Goal: Task Accomplishment & Management: Manage account settings

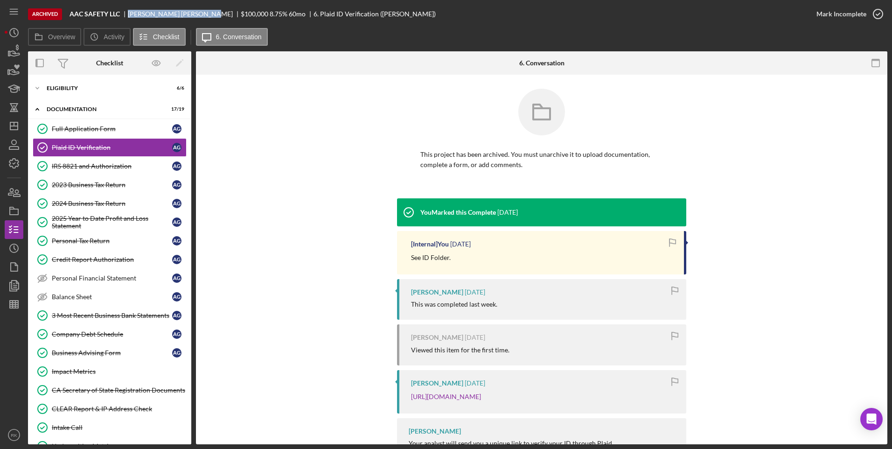
drag, startPoint x: 129, startPoint y: 13, endPoint x: 205, endPoint y: 16, distance: 75.7
click at [205, 16] on div "ALBERTO GUADARRAMA" at bounding box center [184, 13] width 113 height 7
drag, startPoint x: 205, startPoint y: 16, endPoint x: 190, endPoint y: 12, distance: 15.2
copy div "ALBERTO GUADARRAMA"
click at [368, 312] on div "You Marked this Complete 3 months ago [Internal] You 3 months ago See ID Folder…" at bounding box center [541, 333] width 663 height 271
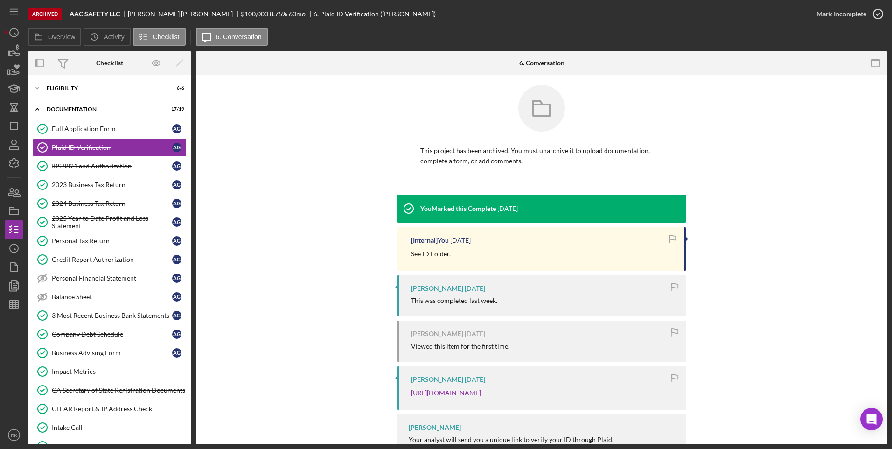
scroll to position [3, 0]
click at [458, 393] on link "https://verify.plaid.com/verify/idv_ejRqWSSv64dMcb?key=162354836735b73632ba1fe3…" at bounding box center [446, 393] width 70 height 8
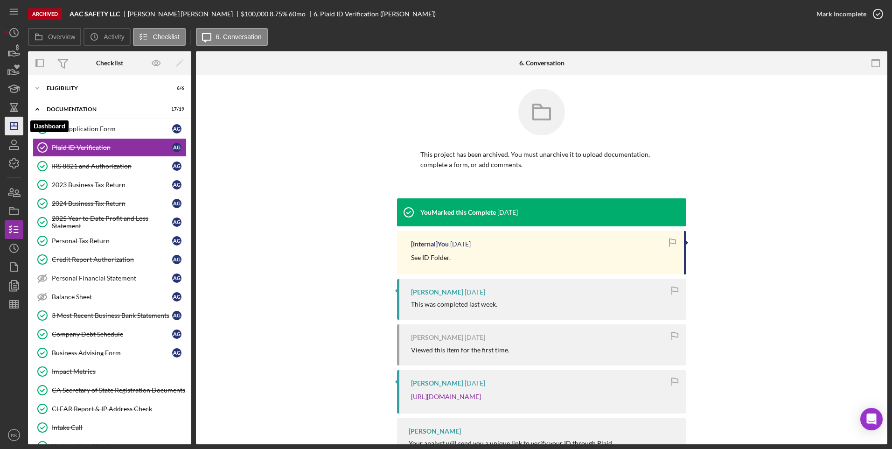
click at [13, 131] on icon "Icon/Dashboard" at bounding box center [13, 125] width 23 height 23
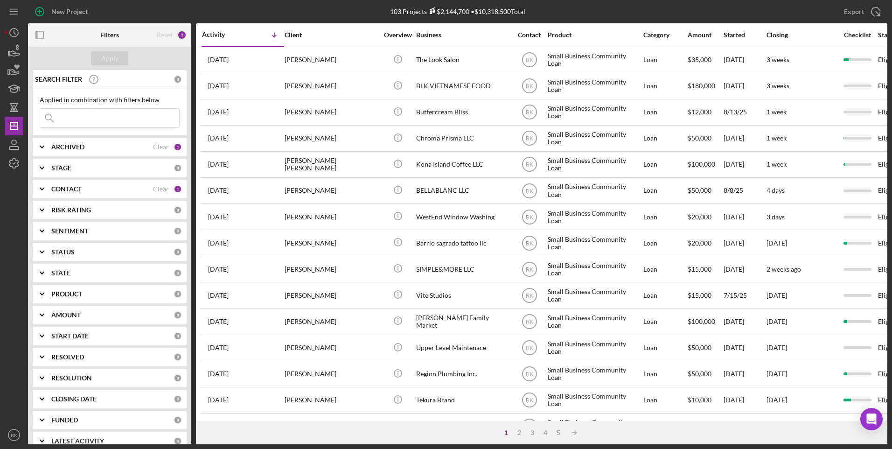
click at [53, 191] on icon "Icon/Expander" at bounding box center [41, 188] width 23 height 23
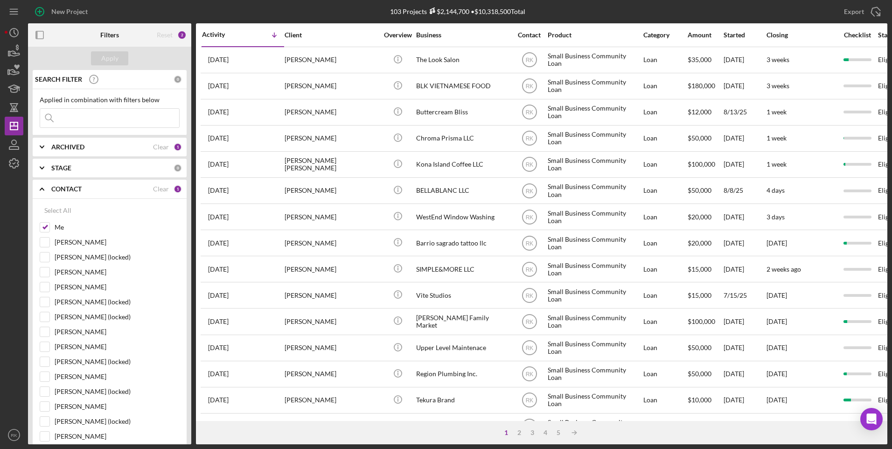
click at [41, 188] on icon "Icon/Expander" at bounding box center [41, 188] width 23 height 23
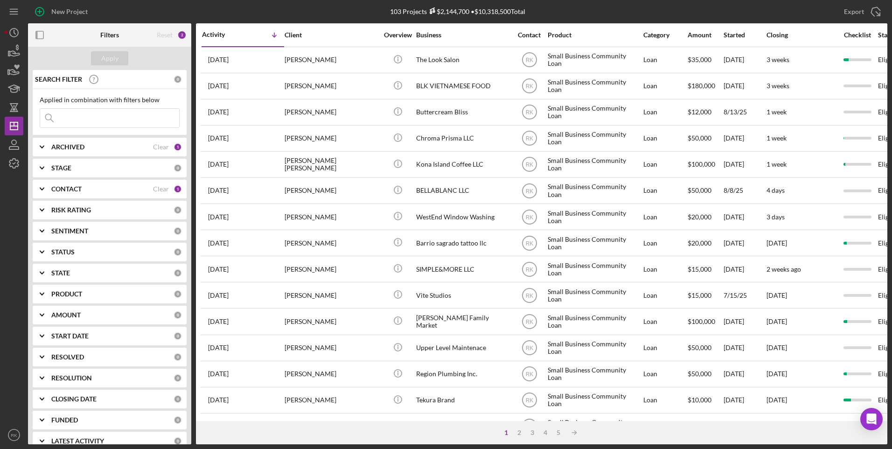
click at [41, 188] on icon "Icon/Expander" at bounding box center [41, 188] width 23 height 23
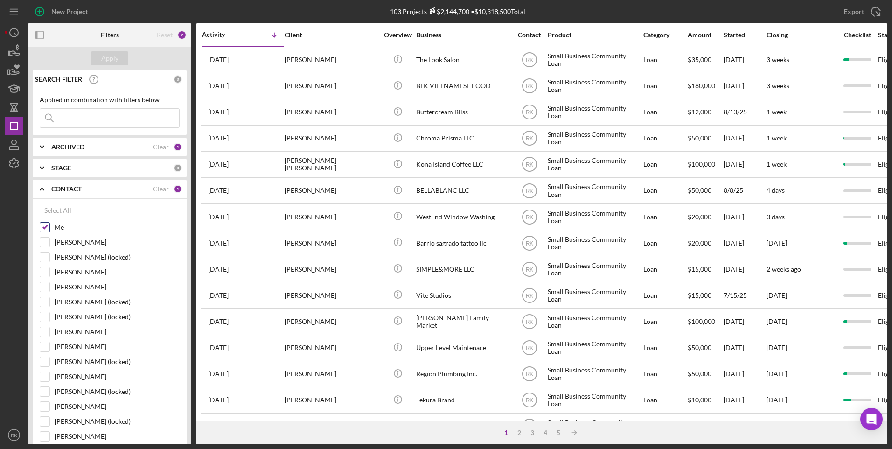
click at [45, 226] on input "Me" at bounding box center [44, 226] width 9 height 9
checkbox input "false"
click at [43, 331] on input "[PERSON_NAME]" at bounding box center [44, 331] width 9 height 9
checkbox input "true"
click at [117, 61] on div "Apply" at bounding box center [109, 58] width 17 height 14
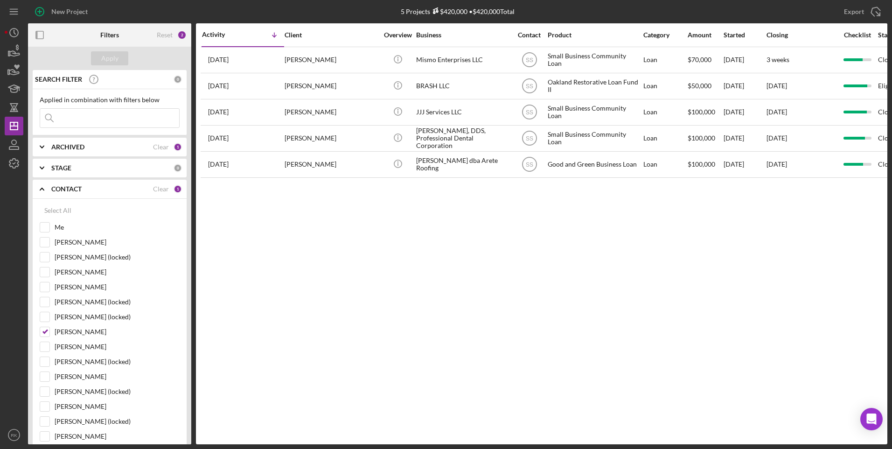
click at [63, 143] on b "ARCHIVED" at bounding box center [67, 146] width 33 height 7
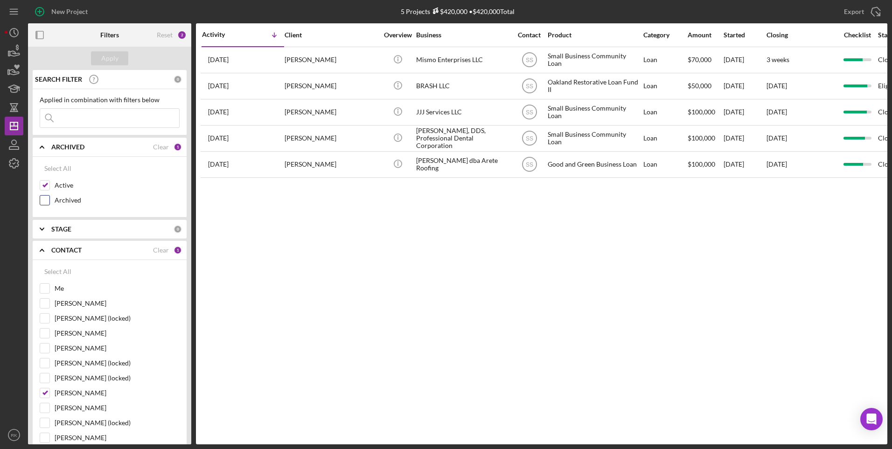
click at [47, 197] on input "Archived" at bounding box center [44, 199] width 9 height 9
checkbox input "true"
click at [112, 63] on div "Apply" at bounding box center [109, 58] width 17 height 14
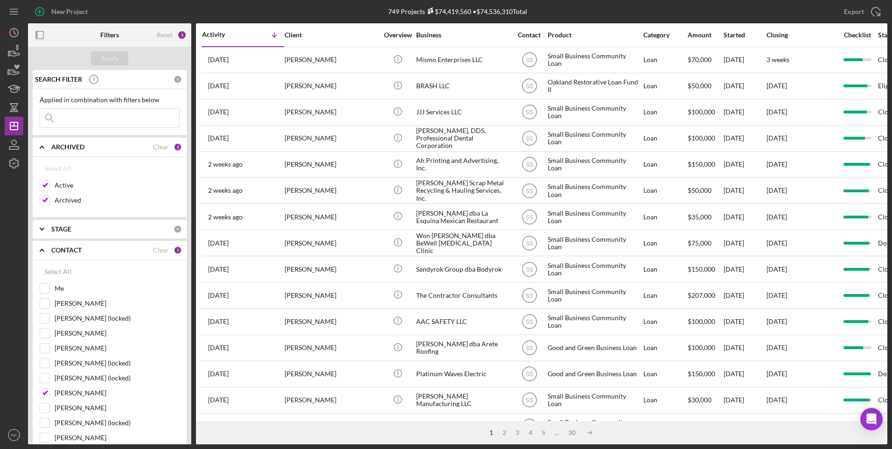
click at [63, 113] on input at bounding box center [109, 118] width 139 height 19
paste input "Ah Printing"
type input "Ah Printing"
click at [110, 58] on div "Apply" at bounding box center [109, 58] width 17 height 14
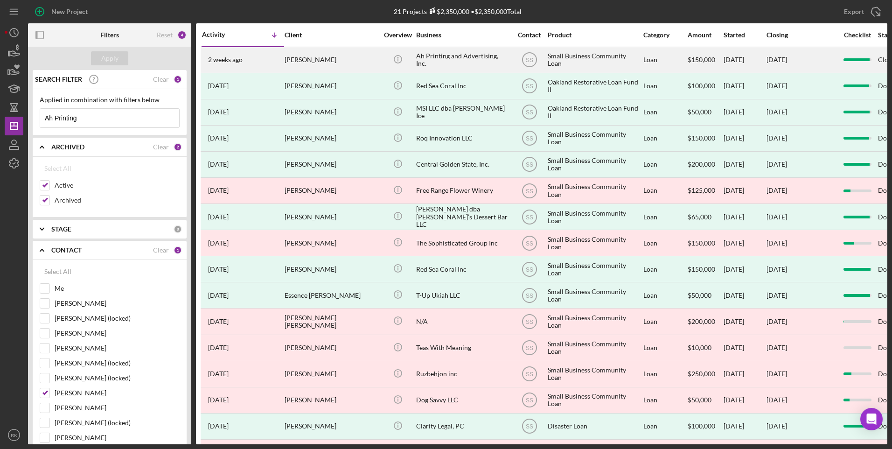
click at [418, 63] on div "Ah Printing and Advertising, Inc." at bounding box center [462, 60] width 93 height 25
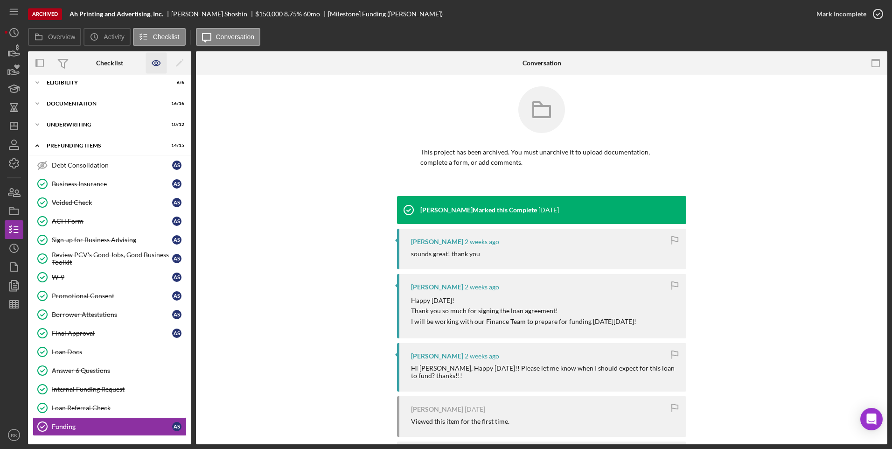
scroll to position [3, 0]
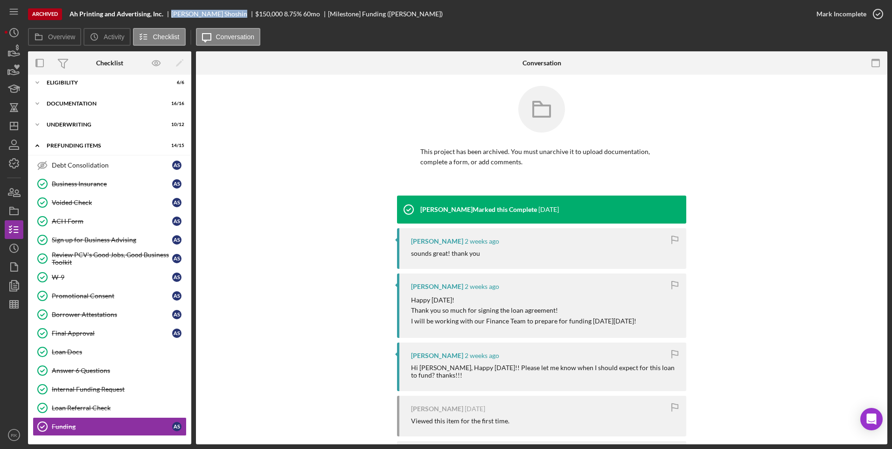
drag, startPoint x: 172, startPoint y: 13, endPoint x: 223, endPoint y: 15, distance: 51.8
click at [223, 15] on div "Aleksandr Shoshin" at bounding box center [213, 13] width 84 height 7
drag, startPoint x: 223, startPoint y: 15, endPoint x: 218, endPoint y: 16, distance: 5.6
copy div "Aleksandr Shoshin"
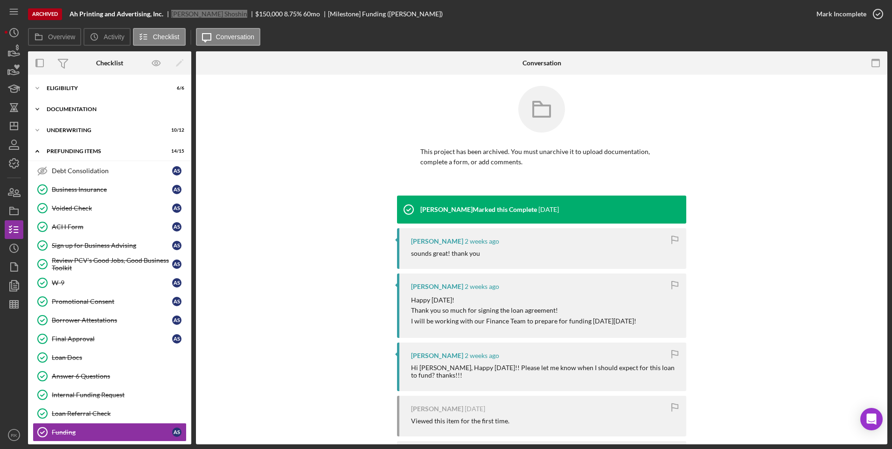
drag, startPoint x: 70, startPoint y: 112, endPoint x: 72, endPoint y: 118, distance: 5.5
click at [70, 112] on div "Icon/Expander Documentation 16 / 16" at bounding box center [109, 109] width 163 height 19
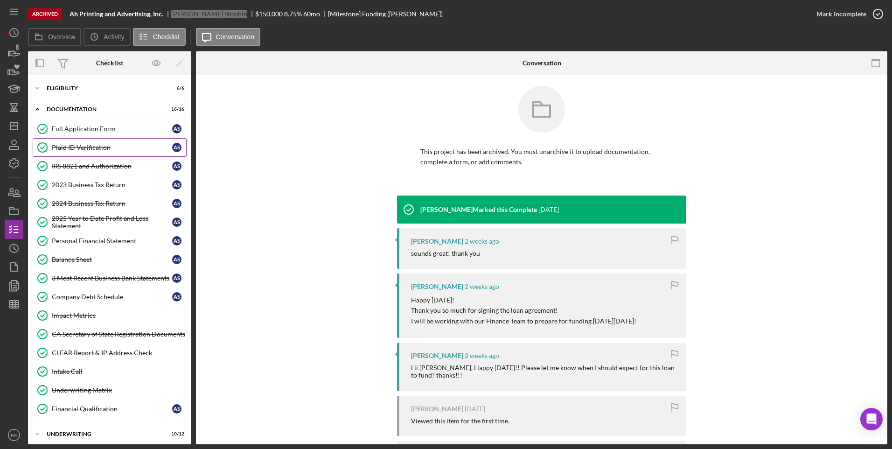
click at [77, 144] on div "Plaid ID Verification" at bounding box center [112, 147] width 120 height 7
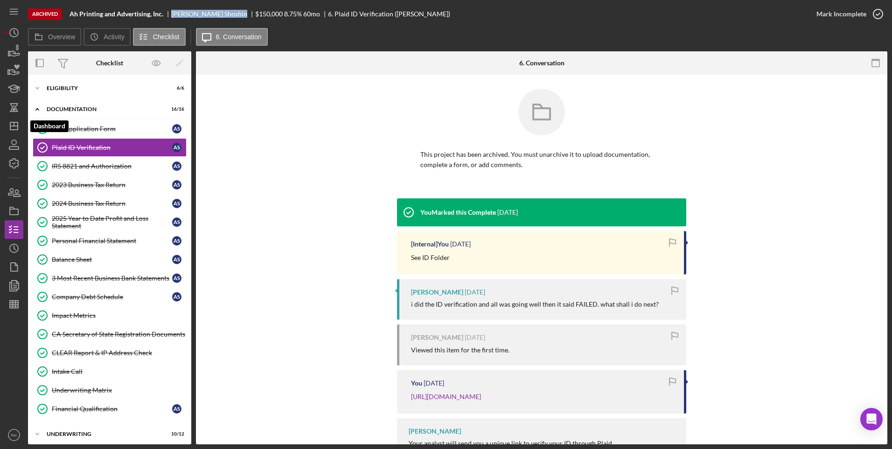
drag, startPoint x: 19, startPoint y: 126, endPoint x: 25, endPoint y: 123, distance: 6.9
click at [19, 125] on icon "Icon/Dashboard" at bounding box center [13, 125] width 23 height 23
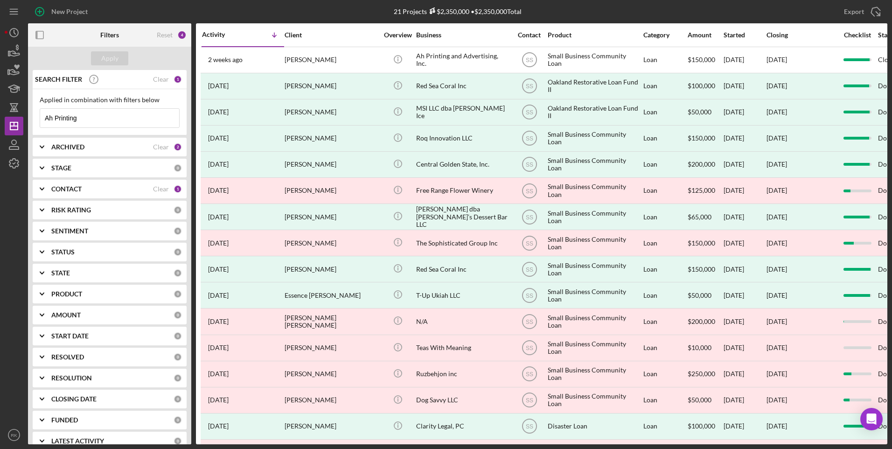
drag, startPoint x: 100, startPoint y: 117, endPoint x: 43, endPoint y: 119, distance: 57.4
click at [43, 118] on input "Ah Printing" at bounding box center [109, 118] width 139 height 19
paste input "La Esquina Mexican Restaurant"
type input "La Esquina Mexican Restaurant"
click at [109, 58] on div "Apply" at bounding box center [109, 58] width 17 height 14
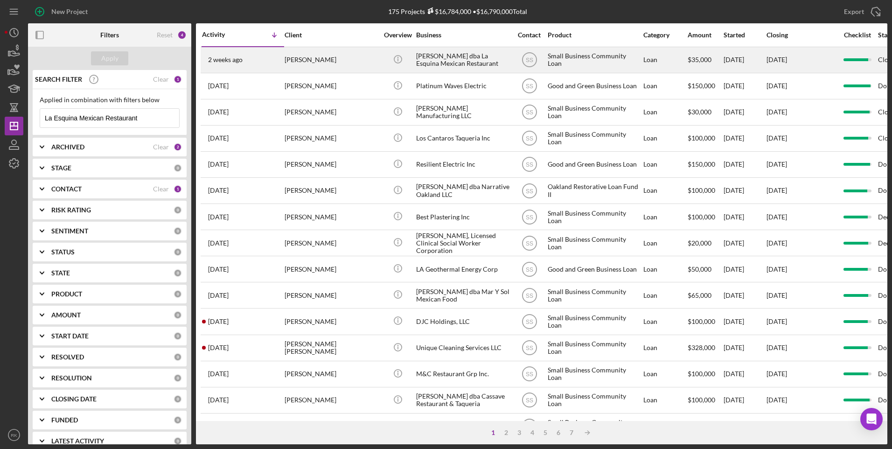
click at [441, 62] on div "Benjamin Romero Martinez dba La Esquina Mexican Restaurant" at bounding box center [462, 60] width 93 height 25
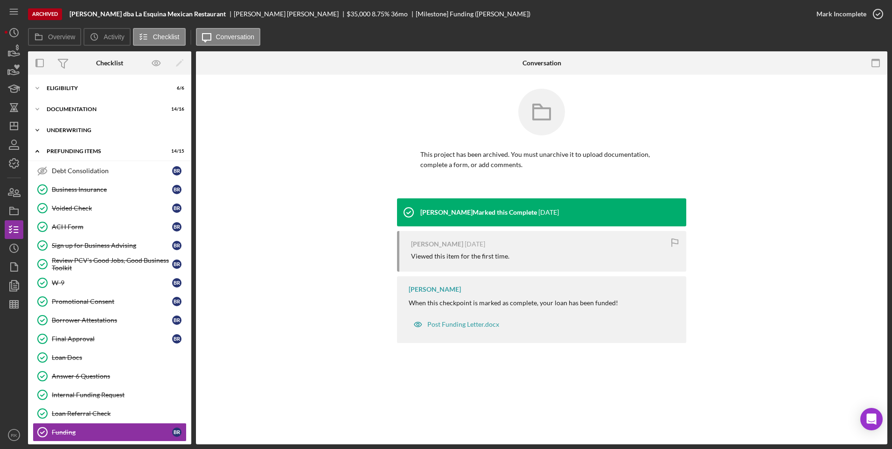
click at [82, 127] on div "Icon/Expander Underwriting 10 / 12" at bounding box center [109, 130] width 163 height 19
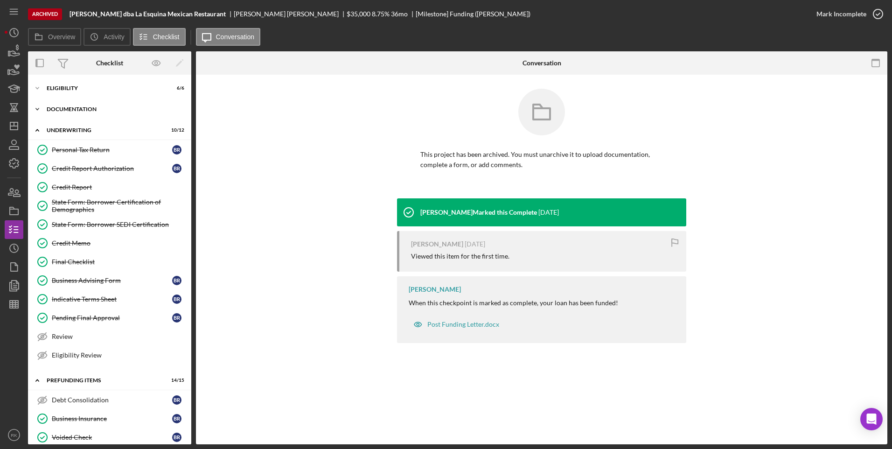
click at [83, 117] on div "Icon/Expander Documentation 14 / 16" at bounding box center [109, 109] width 163 height 19
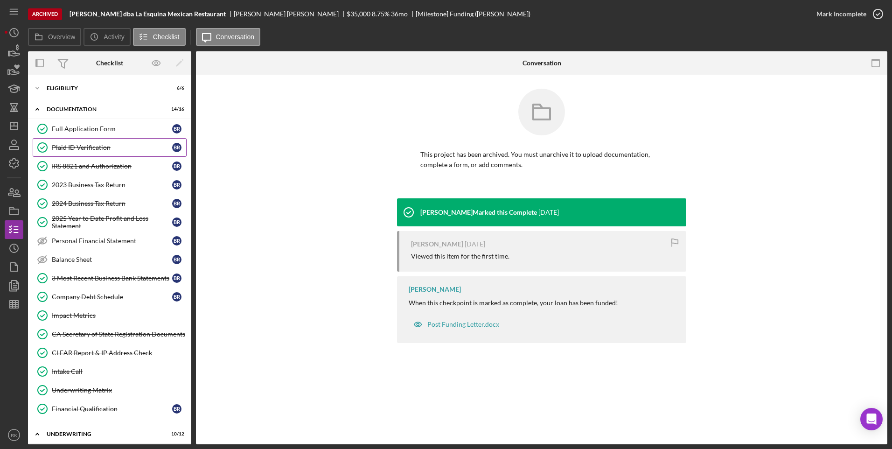
click at [84, 144] on div "Plaid ID Verification" at bounding box center [112, 147] width 120 height 7
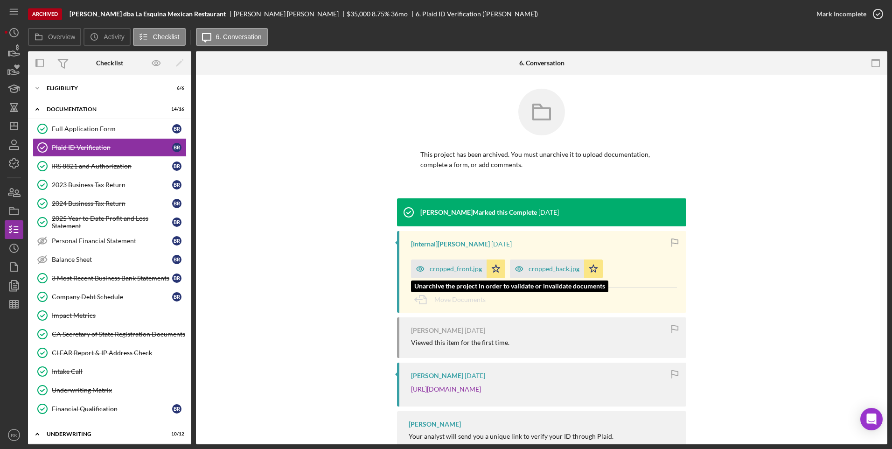
click at [457, 269] on div "cropped_front.jpg" at bounding box center [456, 268] width 52 height 7
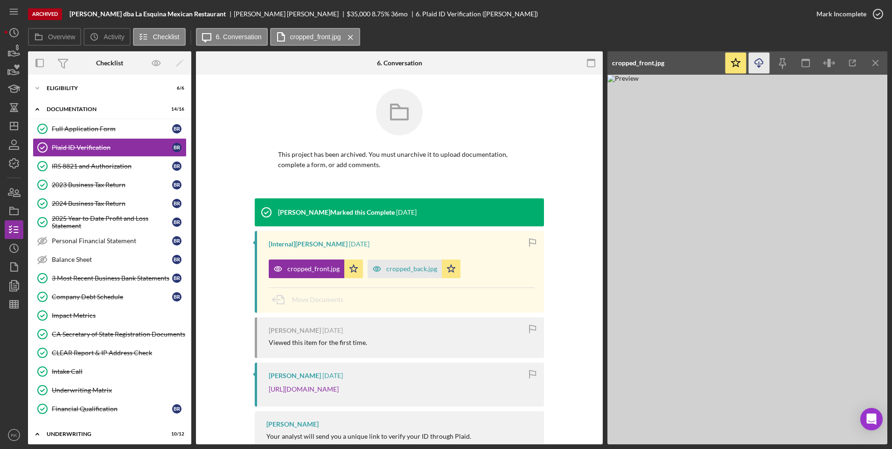
click at [757, 64] on icon "button" at bounding box center [759, 61] width 8 height 5
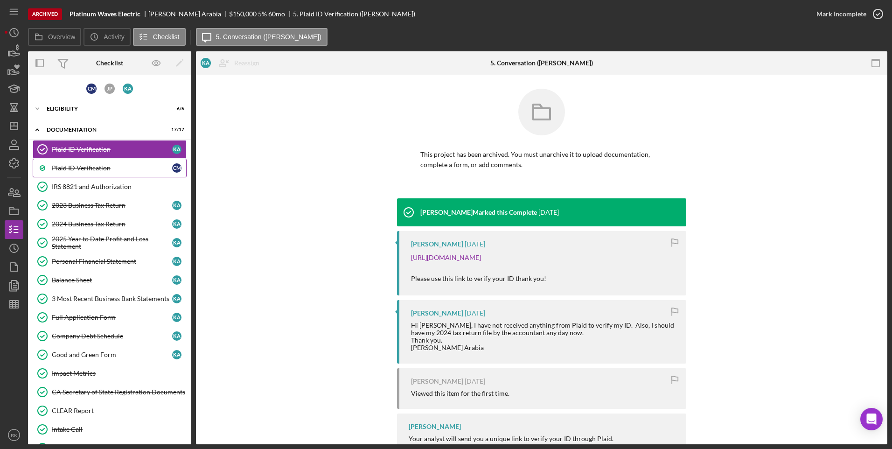
click at [81, 172] on link "Plaid ID Verification C M" at bounding box center [110, 168] width 154 height 19
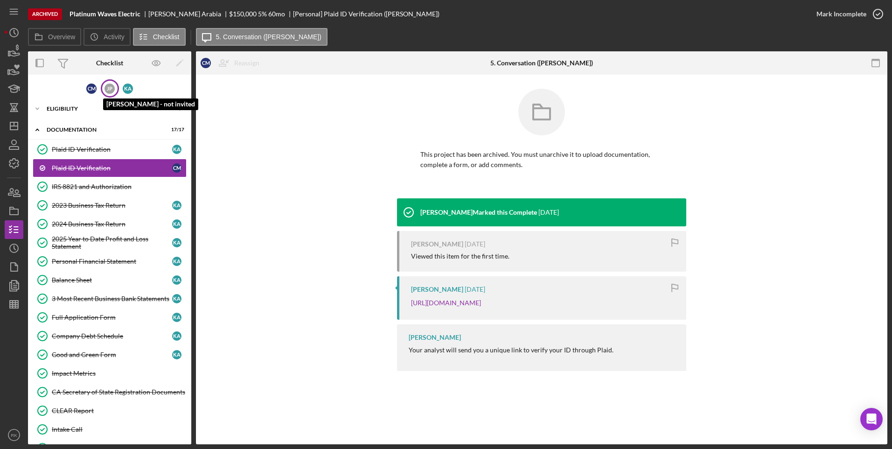
click at [106, 89] on div "J P" at bounding box center [109, 88] width 10 height 10
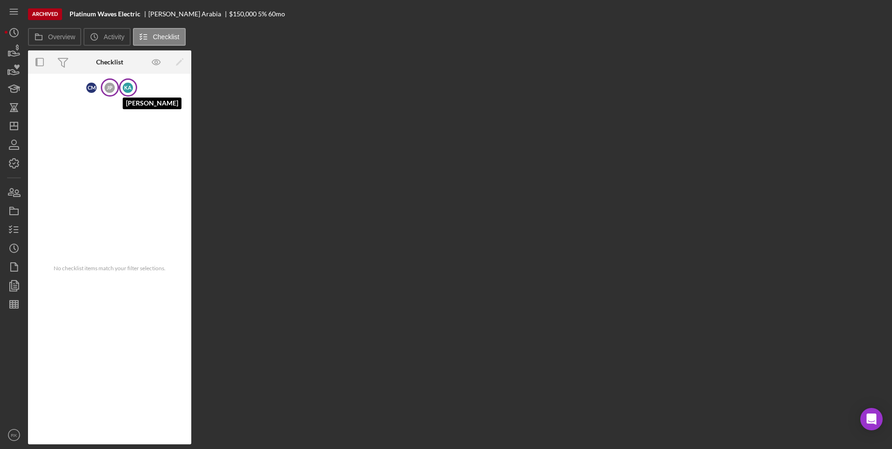
click at [127, 88] on div "K A" at bounding box center [128, 88] width 10 height 10
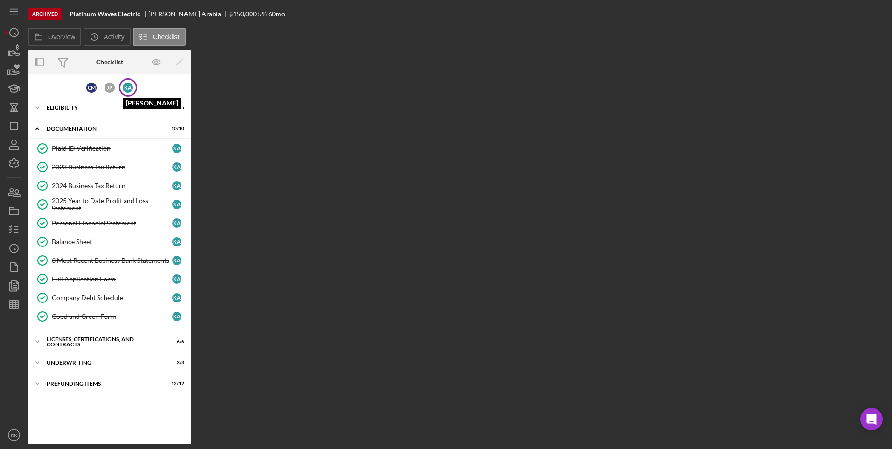
click at [127, 88] on div "K A" at bounding box center [128, 88] width 10 height 10
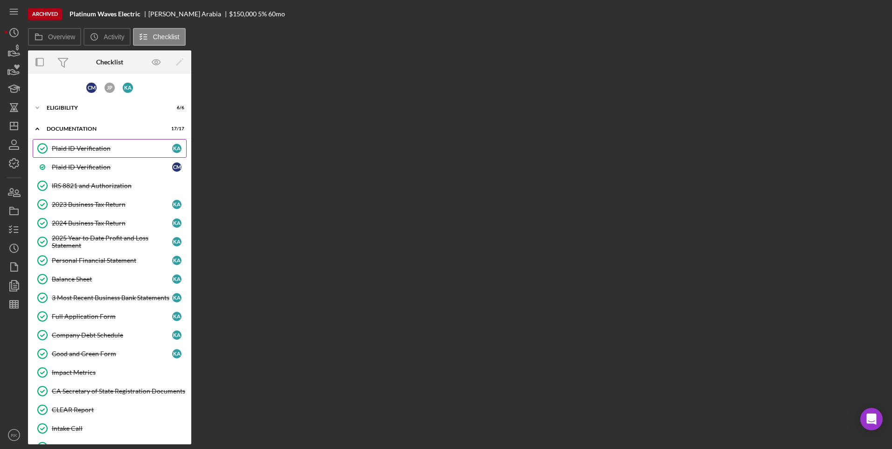
click at [78, 149] on div "Plaid ID Verification" at bounding box center [112, 148] width 120 height 7
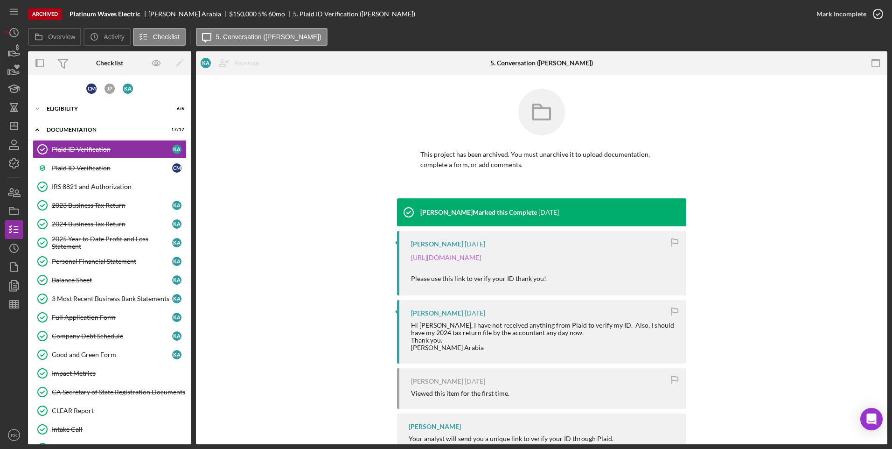
drag, startPoint x: 462, startPoint y: 257, endPoint x: 514, endPoint y: 264, distance: 53.2
click at [462, 257] on link "[URL][DOMAIN_NAME]" at bounding box center [446, 257] width 70 height 8
drag, startPoint x: 149, startPoint y: 13, endPoint x: 194, endPoint y: 14, distance: 44.8
click at [194, 14] on div "[PERSON_NAME]" at bounding box center [188, 13] width 81 height 7
drag, startPoint x: 194, startPoint y: 14, endPoint x: 188, endPoint y: 14, distance: 5.1
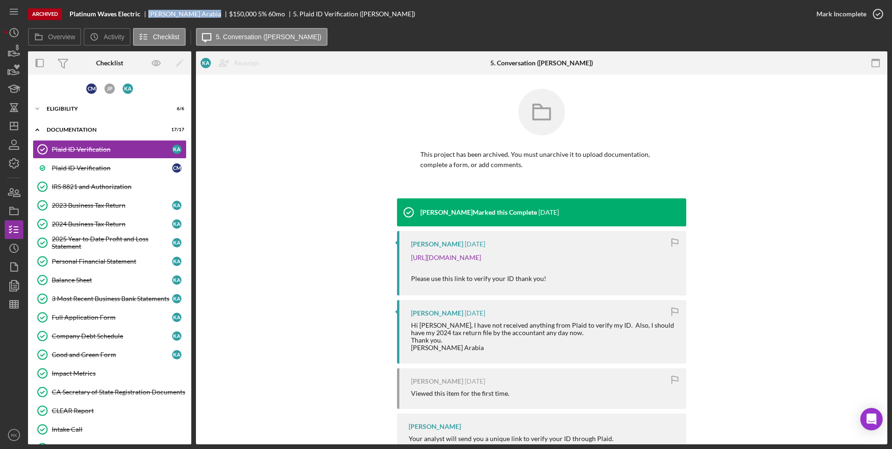
copy div "[PERSON_NAME]"
